Goal: Information Seeking & Learning: Understand process/instructions

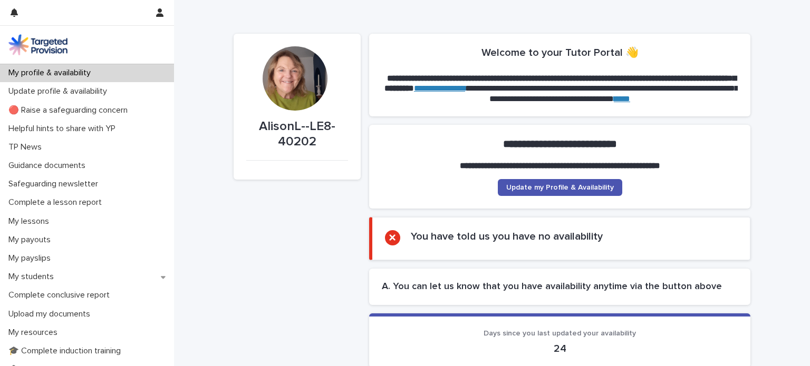
click at [55, 43] on img at bounding box center [37, 44] width 59 height 21
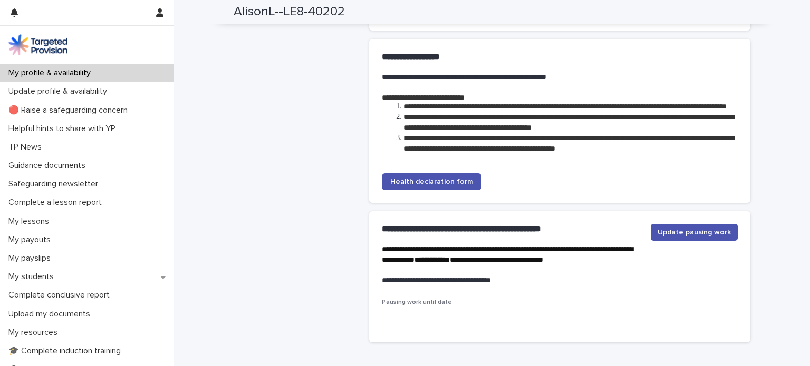
scroll to position [2329, 0]
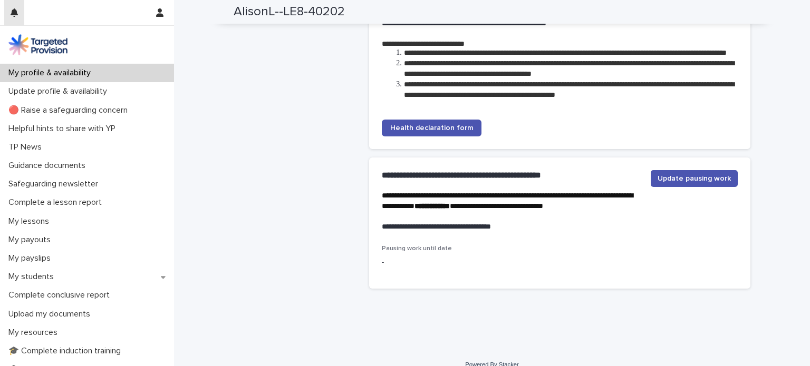
click at [16, 14] on icon "button" at bounding box center [14, 12] width 7 height 8
click at [49, 54] on img at bounding box center [37, 44] width 59 height 21
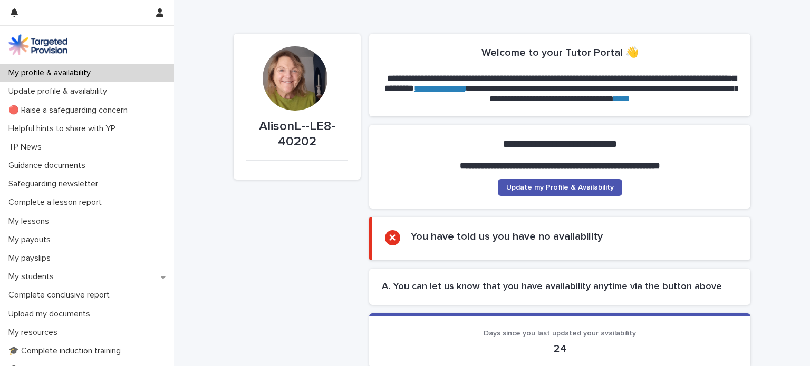
click at [53, 49] on img at bounding box center [37, 44] width 59 height 21
click at [31, 42] on img at bounding box center [37, 44] width 59 height 21
click at [158, 11] on icon "button" at bounding box center [159, 12] width 7 height 8
click at [49, 46] on div at bounding box center [405, 183] width 810 height 366
click at [23, 41] on img at bounding box center [37, 44] width 59 height 21
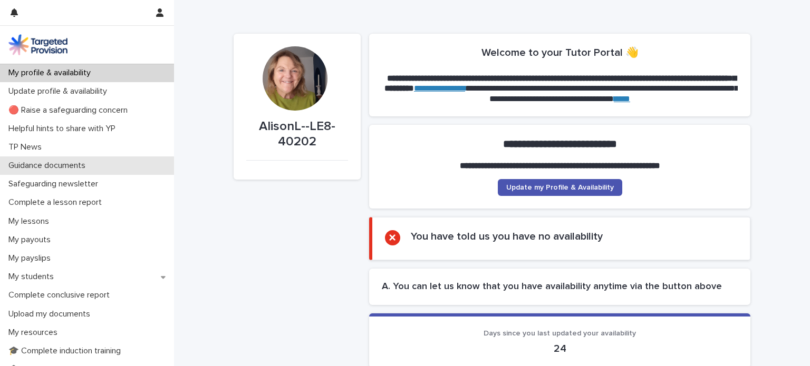
click at [61, 165] on p "Guidance documents" at bounding box center [49, 166] width 90 height 10
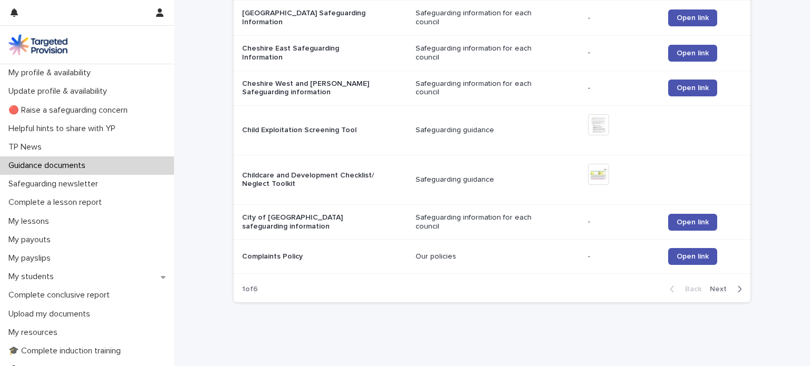
scroll to position [1043, 0]
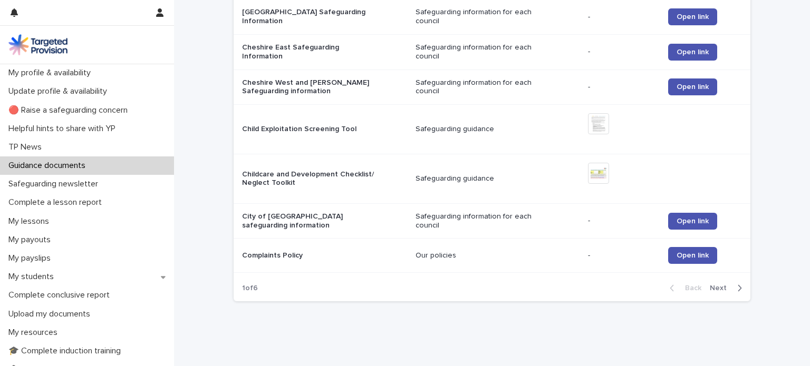
click at [720, 285] on span "Next" at bounding box center [721, 288] width 23 height 7
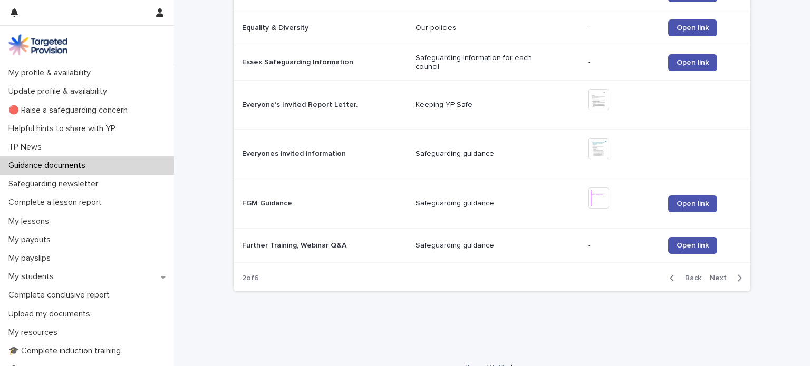
scroll to position [1095, 0]
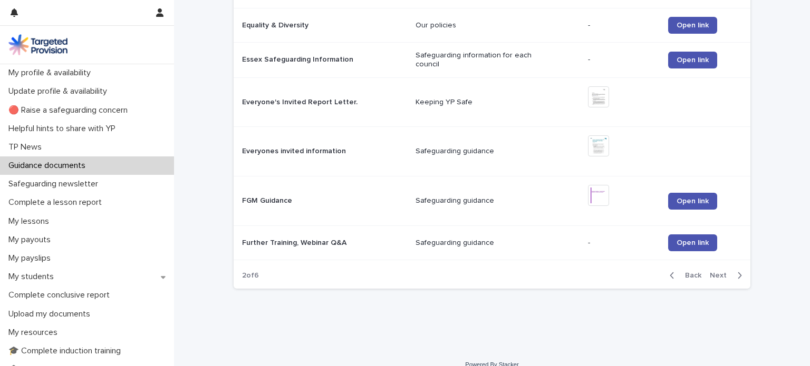
click at [719, 272] on span "Next" at bounding box center [721, 275] width 23 height 7
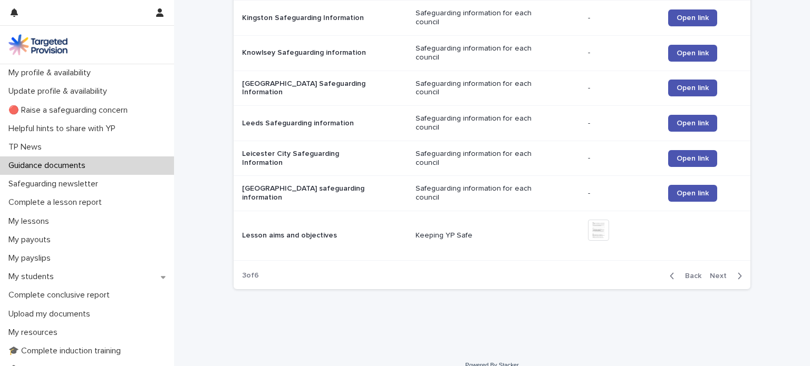
click at [721, 273] on span "Next" at bounding box center [721, 276] width 23 height 7
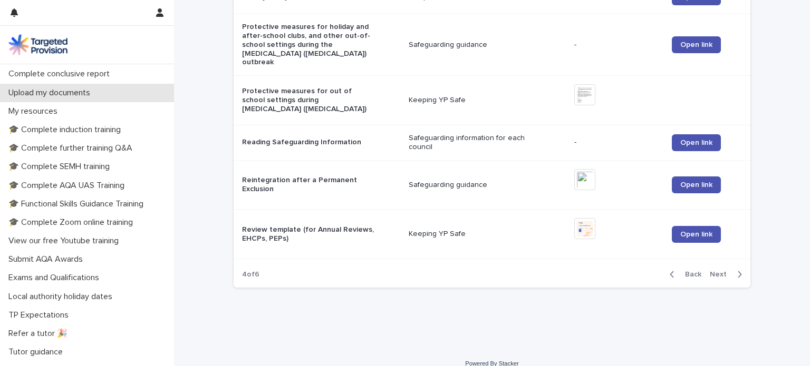
scroll to position [235, 0]
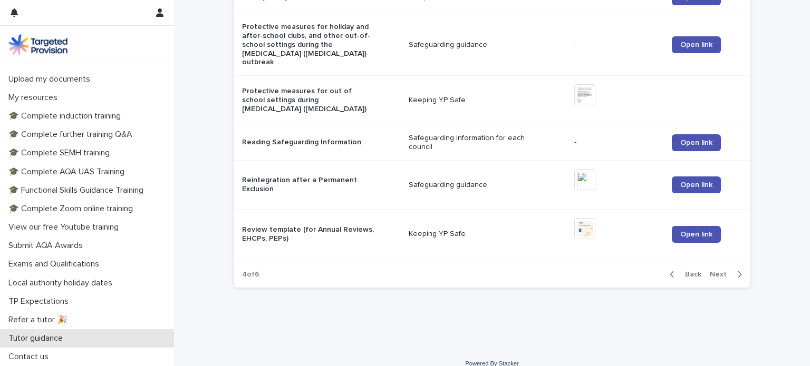
click at [71, 341] on p "Tutor guidance" at bounding box center [37, 339] width 67 height 10
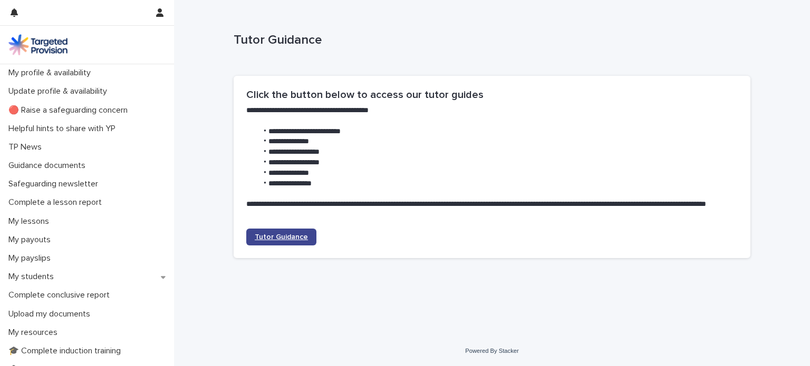
click at [277, 236] on span "Tutor Guidance" at bounding box center [281, 237] width 53 height 7
